Goal: Information Seeking & Learning: Understand process/instructions

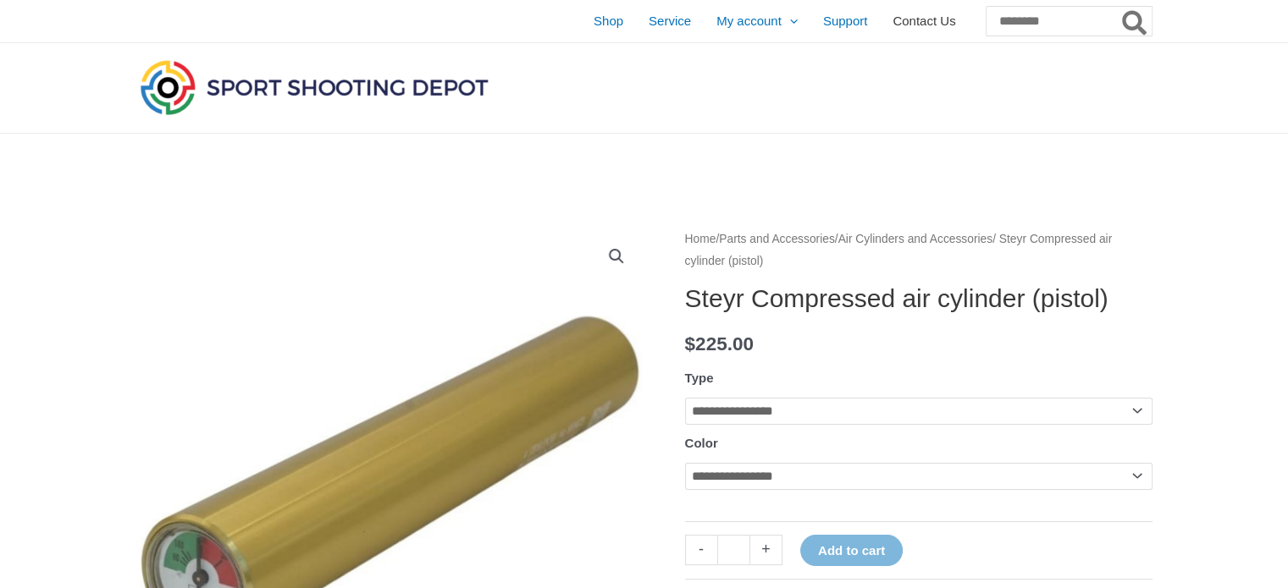
click at [895, 24] on span "Contact Us" at bounding box center [923, 21] width 63 height 42
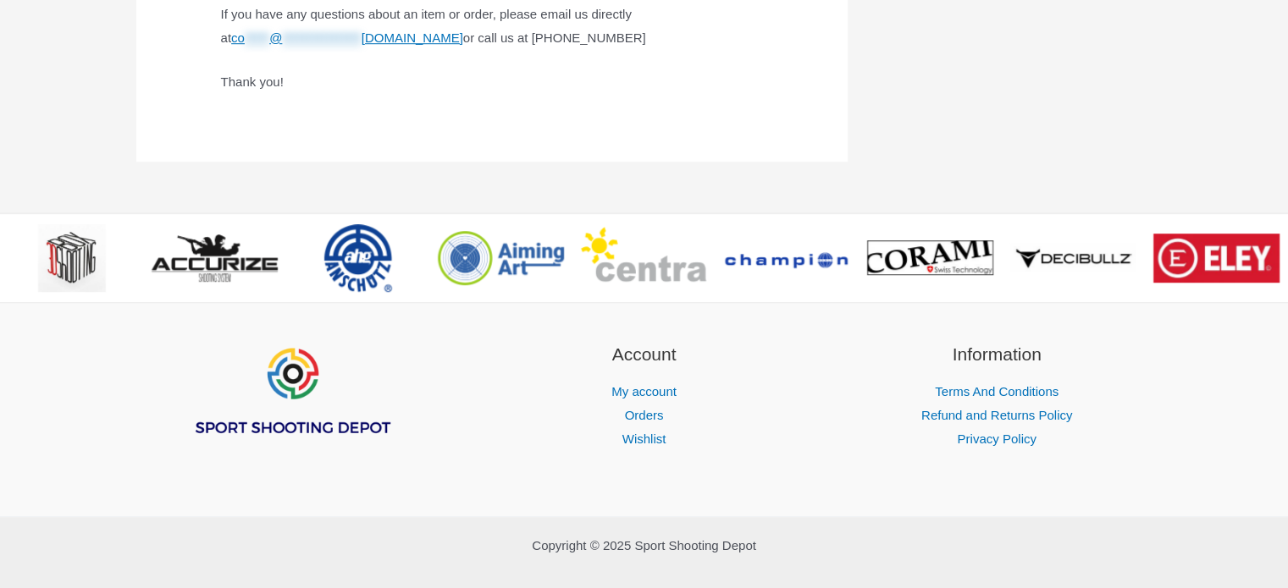
scroll to position [1270, 0]
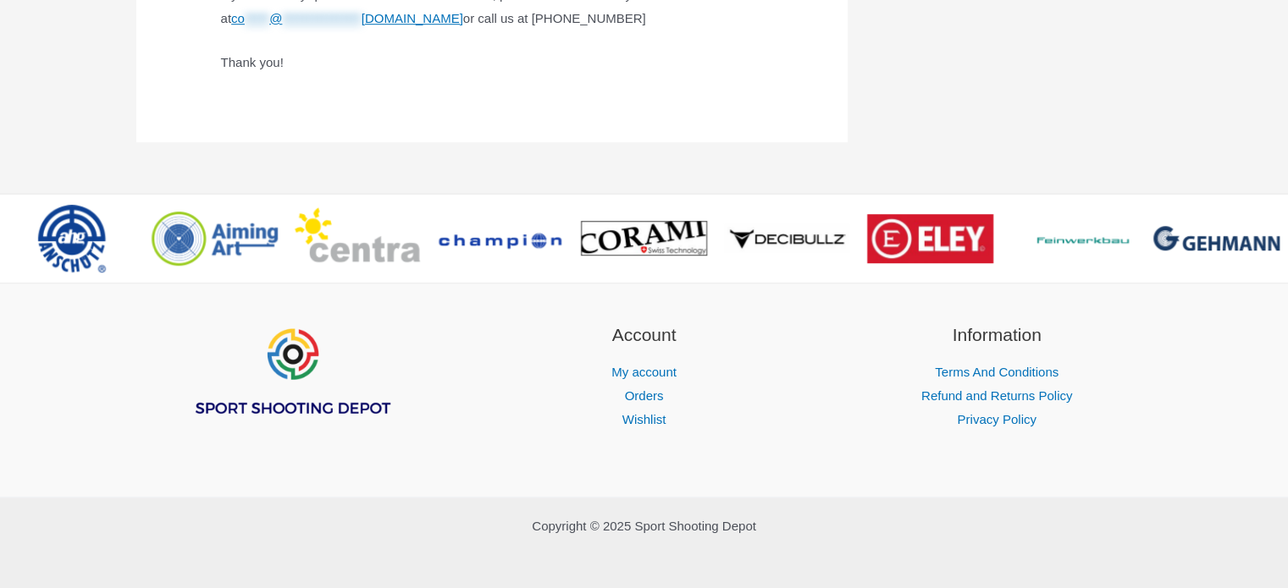
click at [308, 412] on img "Footer Widget 1" at bounding box center [291, 373] width 203 height 102
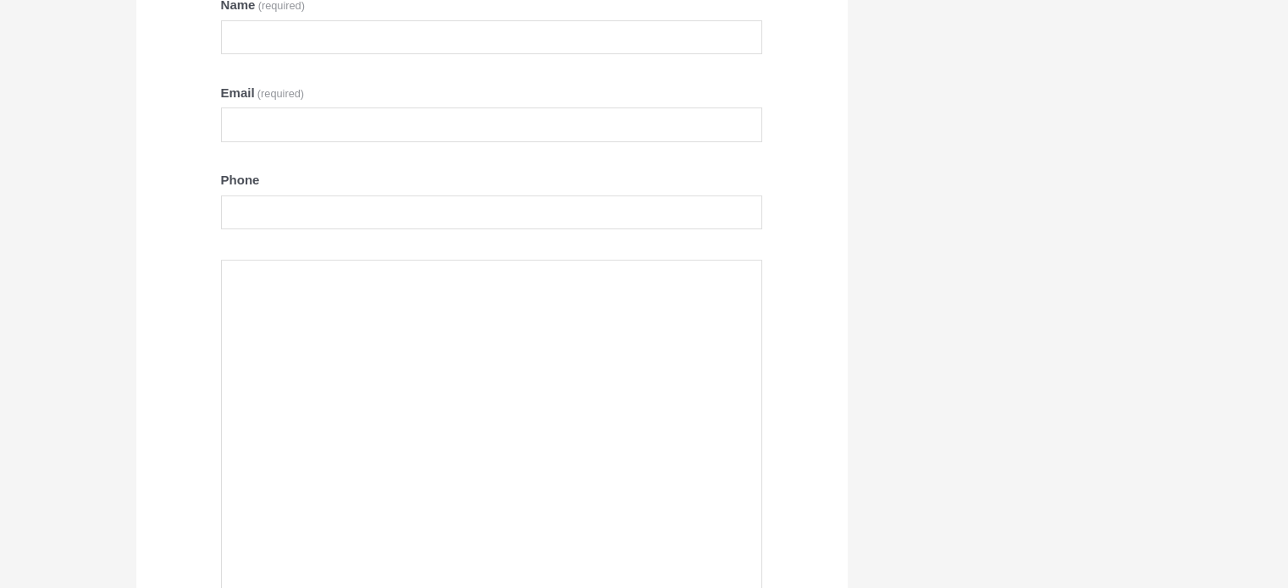
scroll to position [0, 0]
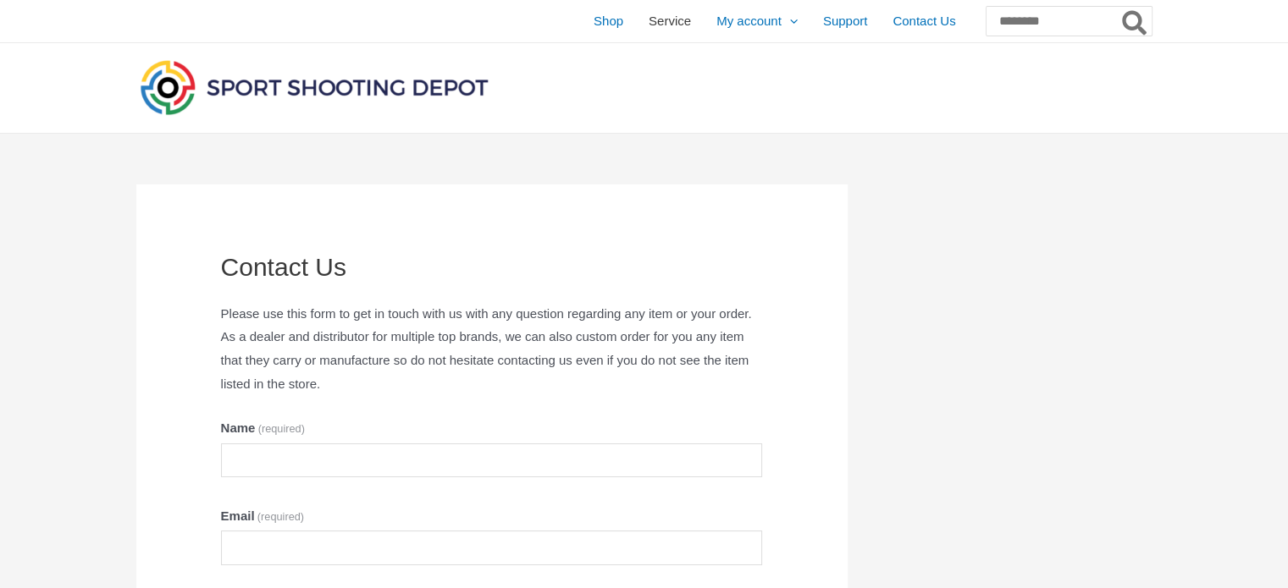
click at [636, 18] on link "Service" at bounding box center [670, 21] width 68 height 42
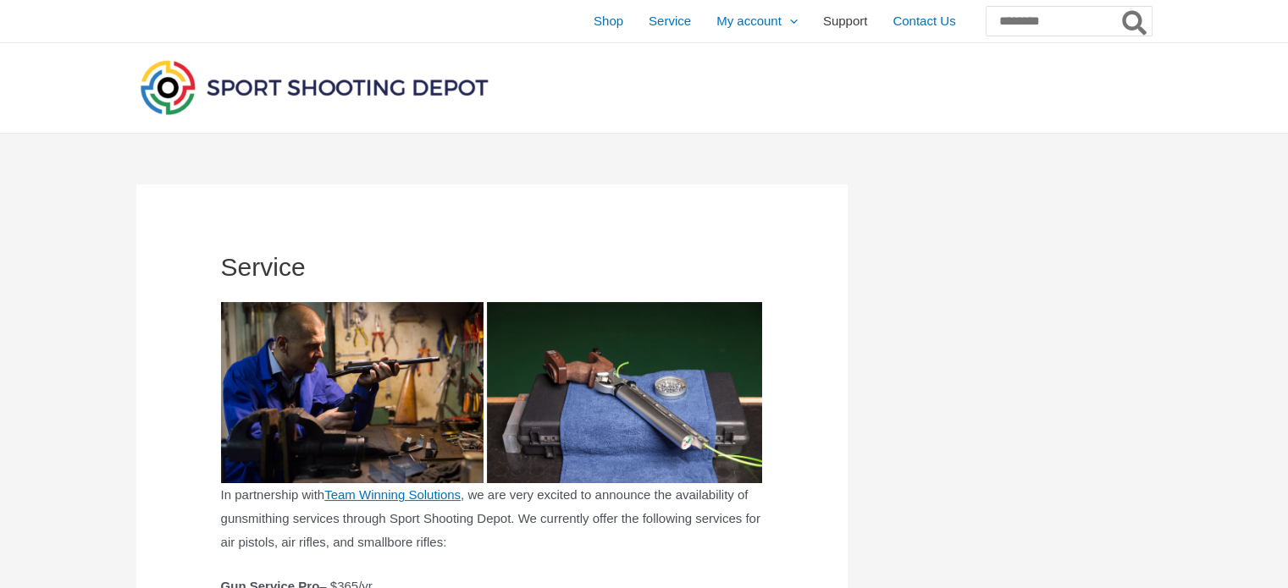
click at [823, 16] on span "Support" at bounding box center [845, 21] width 45 height 42
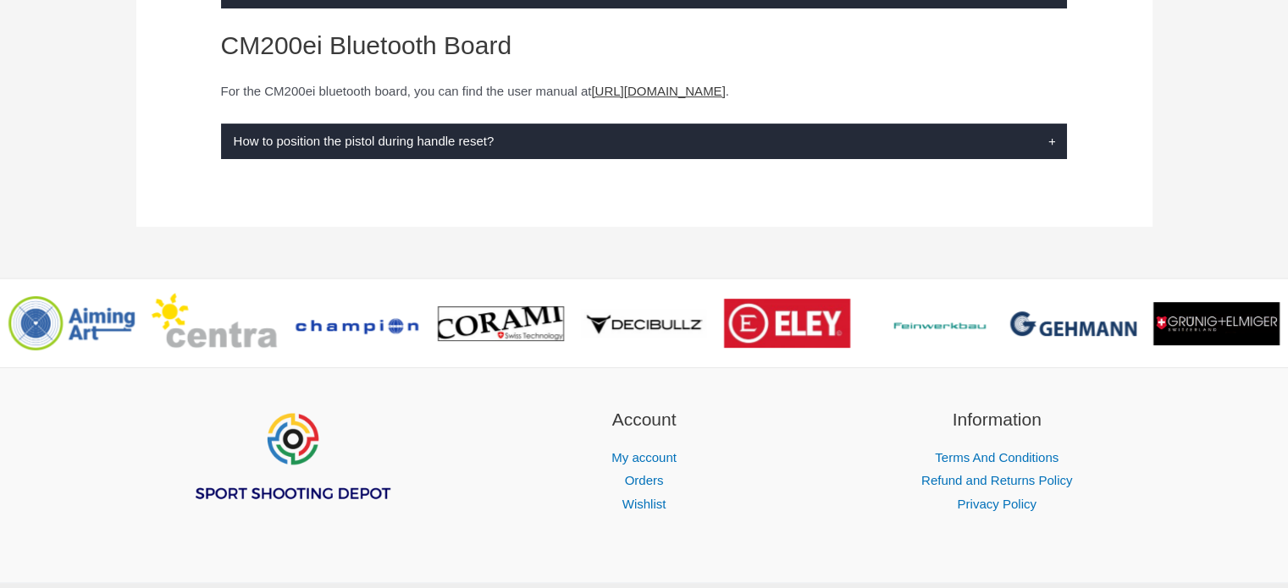
scroll to position [593, 0]
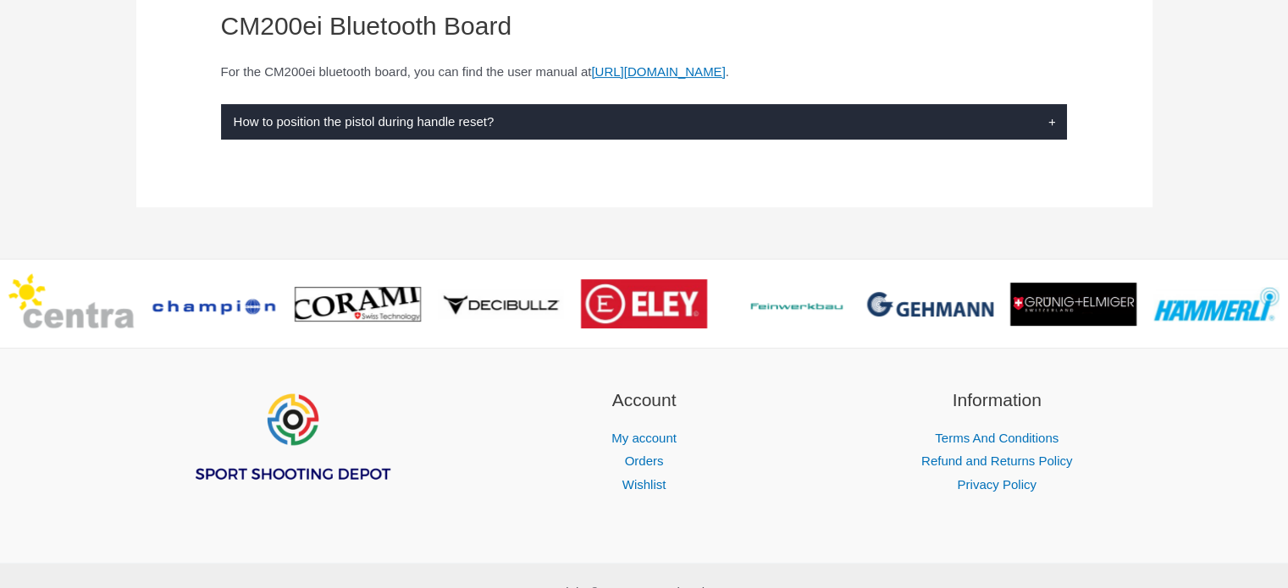
click at [1019, 398] on h2 "Information" at bounding box center [997, 400] width 311 height 27
click at [1016, 437] on link "Terms And Conditions" at bounding box center [997, 438] width 124 height 14
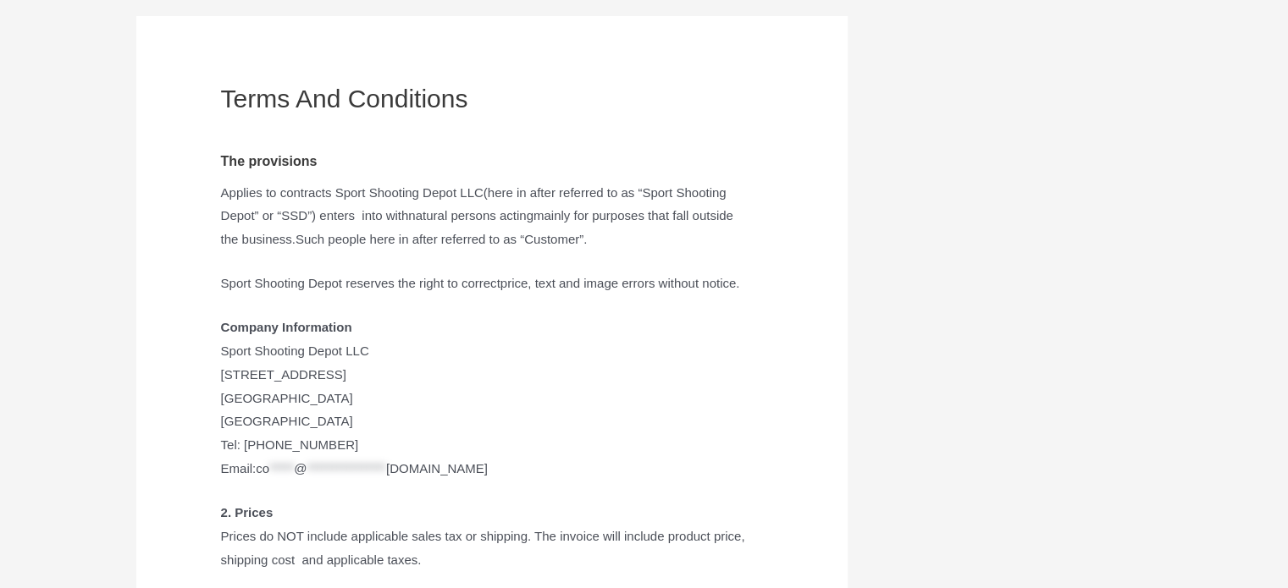
scroll to position [169, 0]
